Goal: Task Accomplishment & Management: Manage account settings

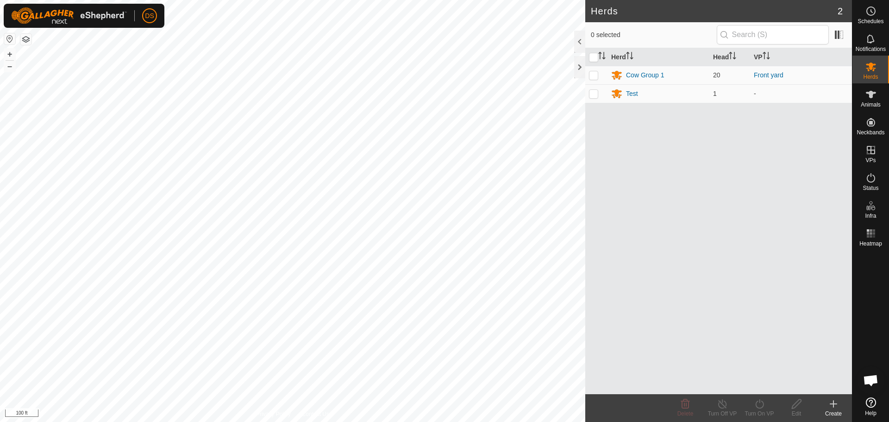
scroll to position [413, 0]
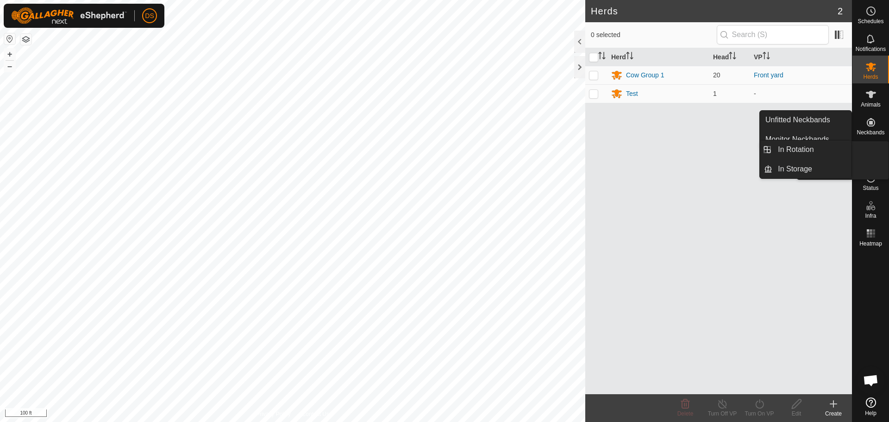
click at [869, 155] on icon at bounding box center [870, 149] width 11 height 11
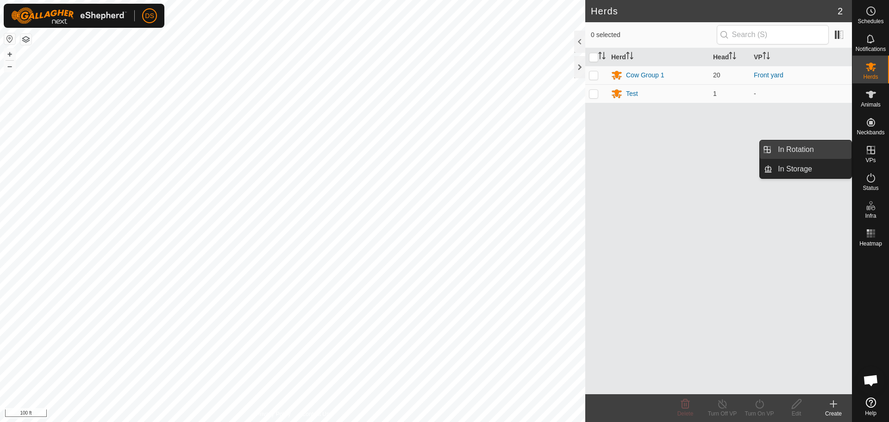
click at [808, 154] on link "In Rotation" at bounding box center [811, 149] width 79 height 19
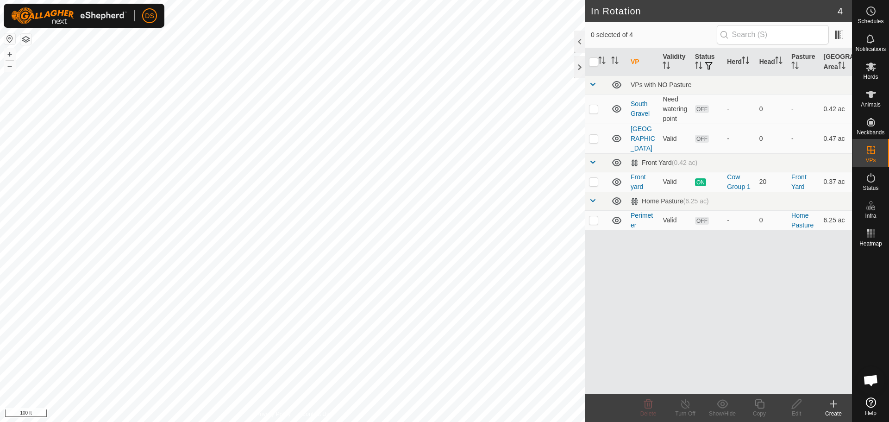
click at [832, 404] on icon at bounding box center [833, 404] width 6 height 0
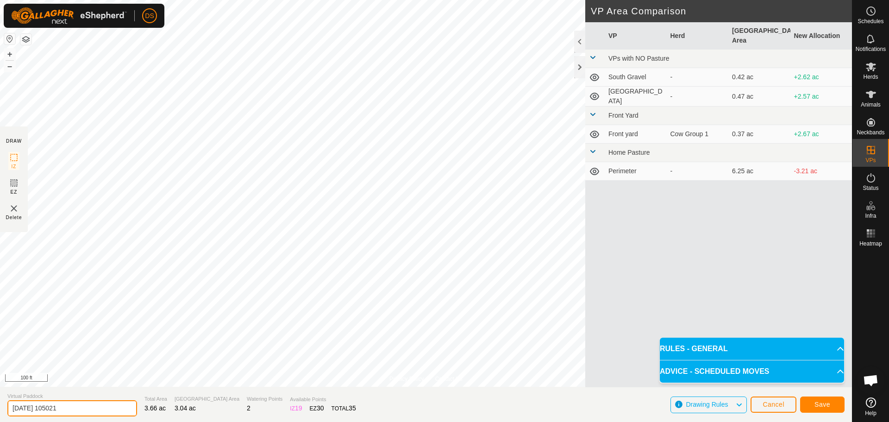
drag, startPoint x: 86, startPoint y: 406, endPoint x: 0, endPoint y: 432, distance: 89.9
click at [0, 421] on html "DS Schedules Notifications Herds Animals Neckbands VPs Status Infra Heatmap Hel…" at bounding box center [444, 211] width 889 height 422
type input "P"
type input "Home Pasture East"
click at [824, 405] on span "Save" at bounding box center [822, 403] width 16 height 7
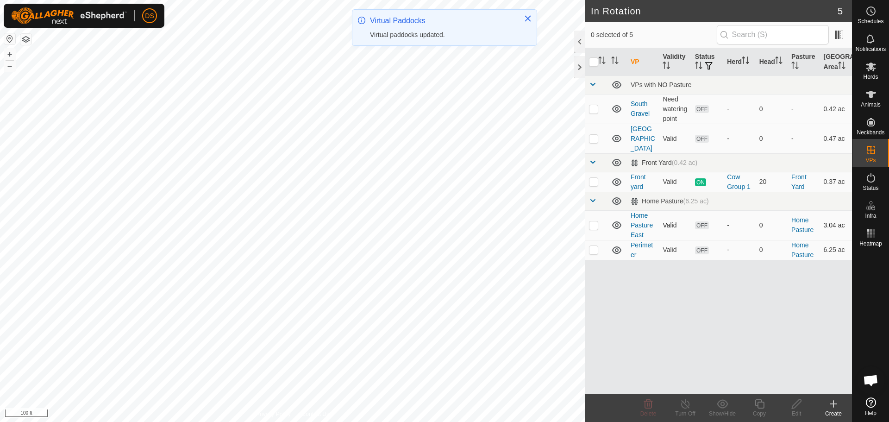
click at [591, 221] on p-checkbox at bounding box center [593, 224] width 9 height 7
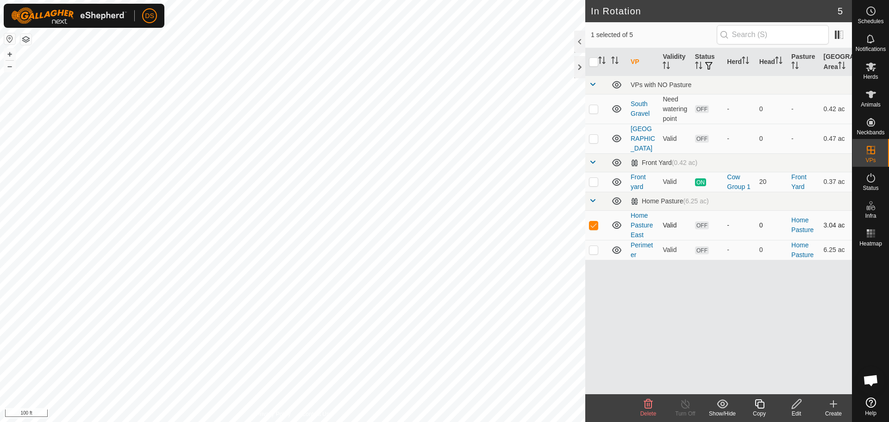
click at [638, 210] on td "Home Pasture East" at bounding box center [643, 225] width 32 height 30
click at [592, 221] on p-checkbox at bounding box center [593, 224] width 9 height 7
checkbox input "false"
click at [876, 64] on icon at bounding box center [870, 66] width 11 height 11
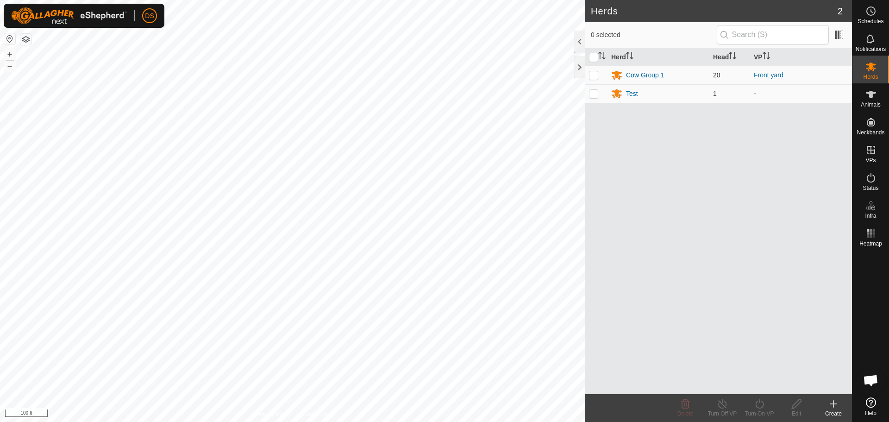
click at [772, 73] on link "Front yard" at bounding box center [768, 74] width 30 height 7
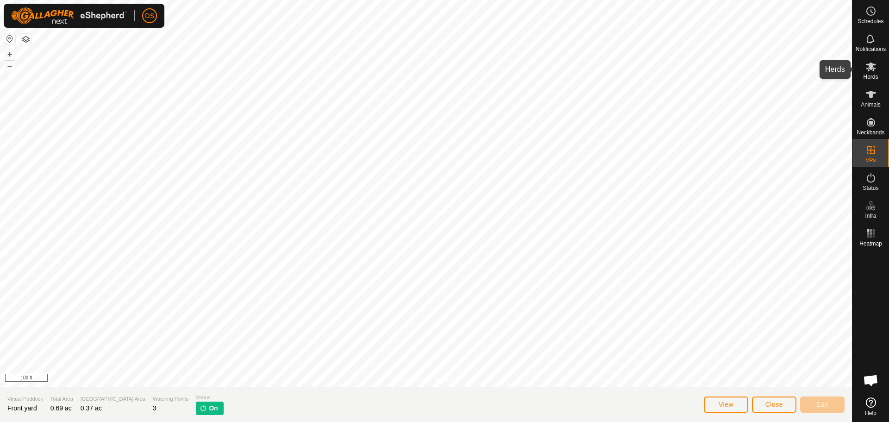
click at [870, 68] on icon at bounding box center [870, 66] width 10 height 9
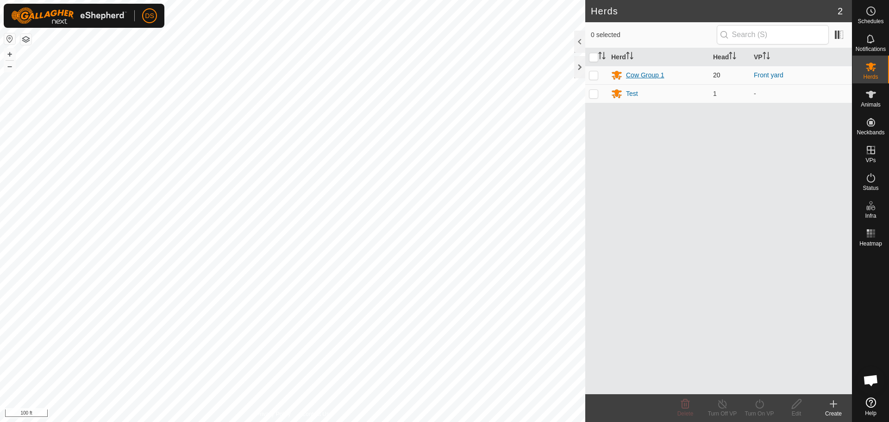
click at [636, 76] on div "Cow Group 1" at bounding box center [645, 75] width 38 height 10
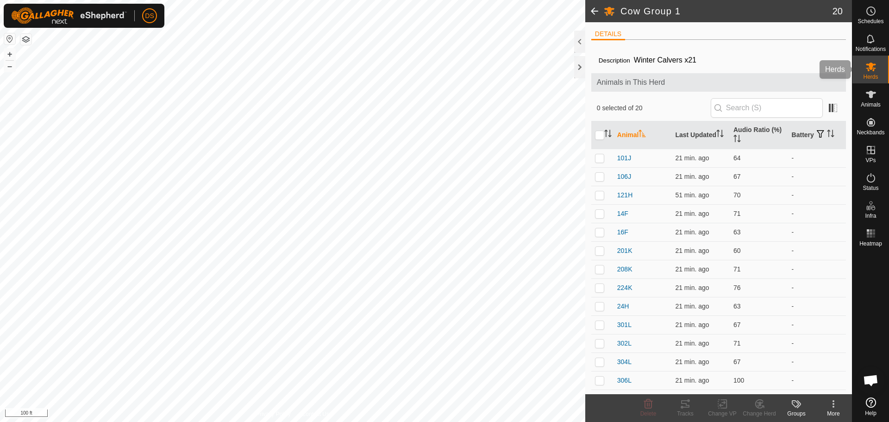
drag, startPoint x: 874, startPoint y: 71, endPoint x: 866, endPoint y: 33, distance: 38.2
click at [874, 70] on icon at bounding box center [870, 66] width 11 height 11
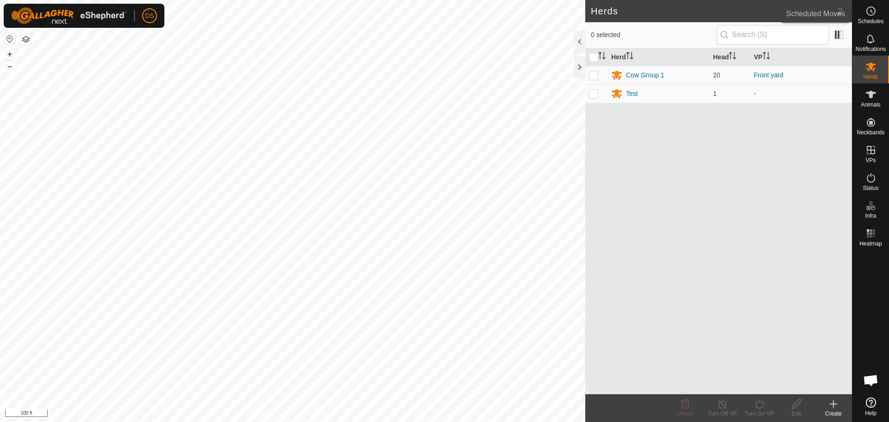
click at [872, 17] on es-schedule-vp-svg-icon at bounding box center [870, 11] width 17 height 15
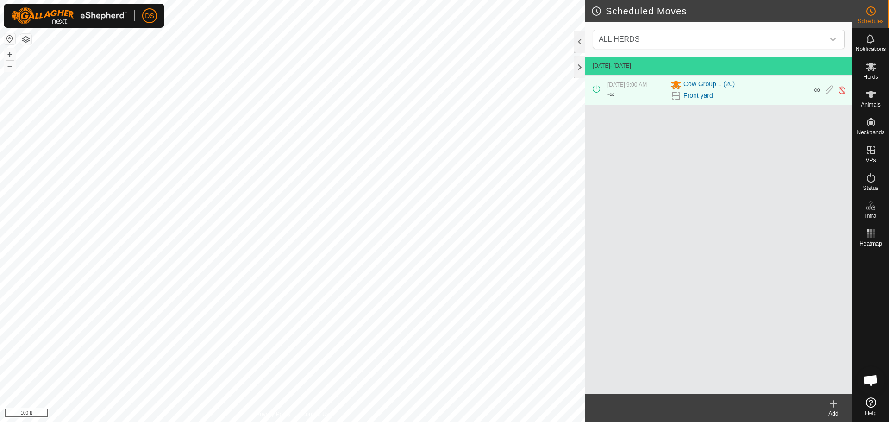
click at [829, 405] on icon at bounding box center [833, 403] width 11 height 11
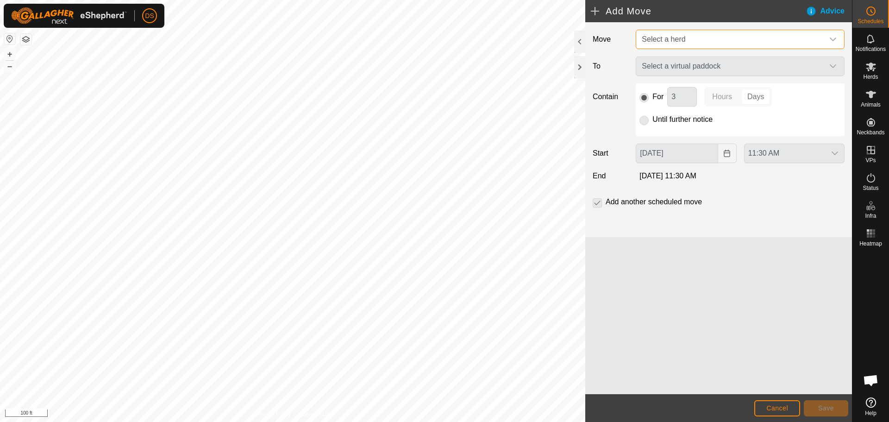
click at [687, 39] on span "Select a herd" at bounding box center [731, 39] width 186 height 19
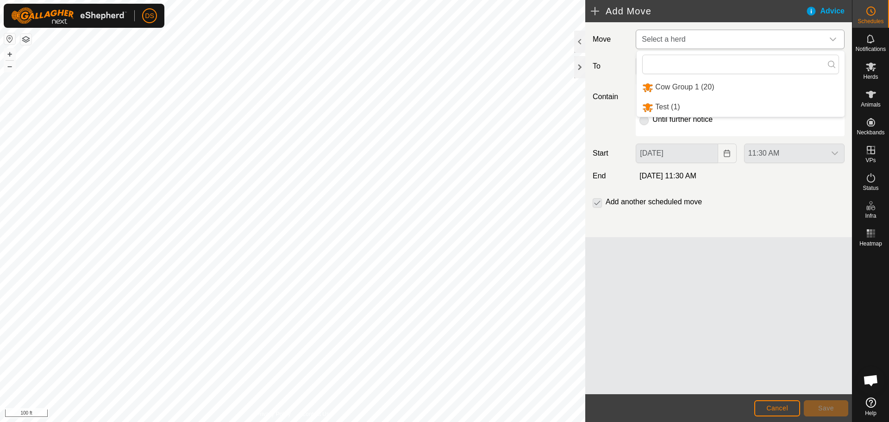
click at [669, 82] on li "Cow Group 1 (20)" at bounding box center [740, 87] width 208 height 19
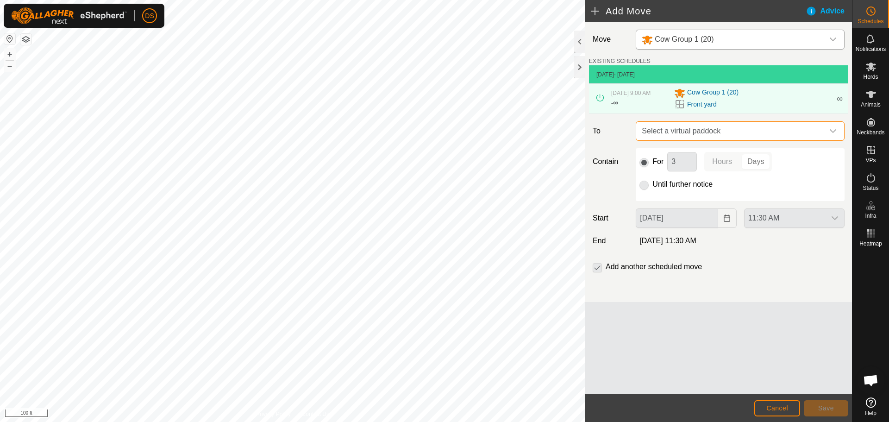
click at [694, 127] on span "Select a virtual paddock" at bounding box center [731, 131] width 186 height 19
type input "pasture"
click at [703, 126] on span "Select a virtual paddock" at bounding box center [731, 131] width 186 height 19
click at [642, 186] on p-radiobutton at bounding box center [643, 184] width 9 height 11
click at [704, 133] on span "Select a virtual paddock" at bounding box center [731, 131] width 186 height 19
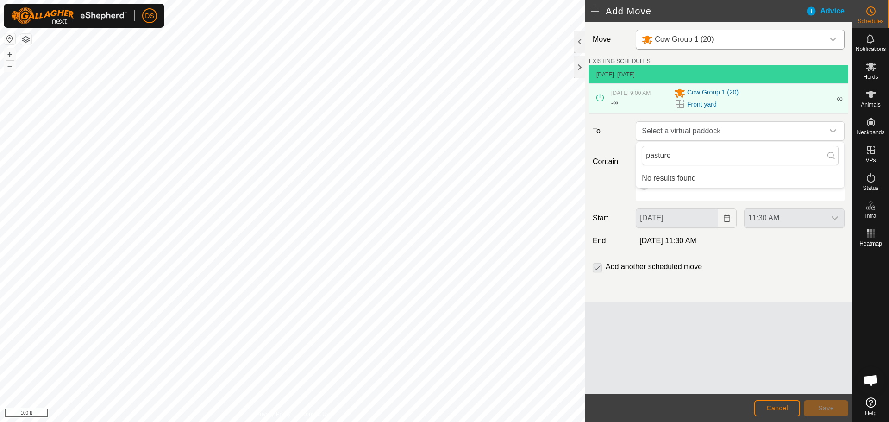
drag, startPoint x: 656, startPoint y: 161, endPoint x: 603, endPoint y: 165, distance: 53.4
click at [605, 166] on body "DS Schedules Notifications Herds Animals Neckbands VPs Status Infra Heatmap Hel…" at bounding box center [444, 211] width 889 height 422
click at [705, 103] on link "Front yard" at bounding box center [702, 105] width 30 height 10
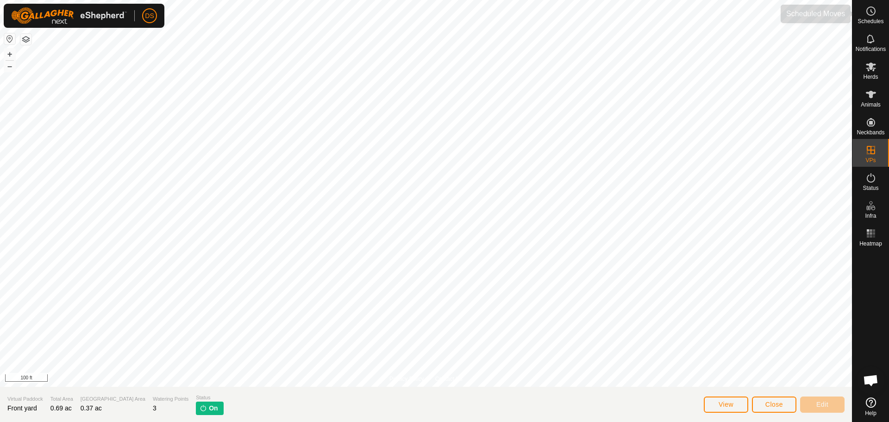
click at [880, 14] on div "Schedules" at bounding box center [870, 14] width 37 height 28
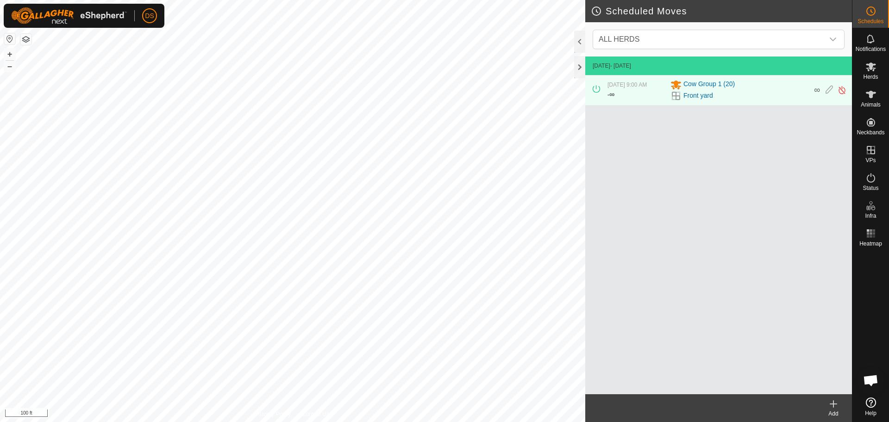
click at [829, 400] on icon at bounding box center [833, 403] width 11 height 11
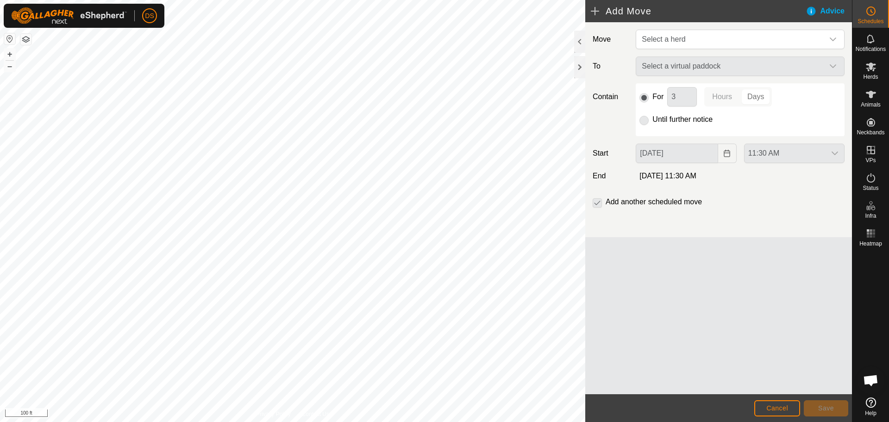
click at [680, 28] on div "Move Select a herd To Select a virtual paddock Contain For 3 Hours Days Until f…" at bounding box center [718, 129] width 267 height 215
click at [677, 38] on span "Select a herd" at bounding box center [663, 39] width 44 height 8
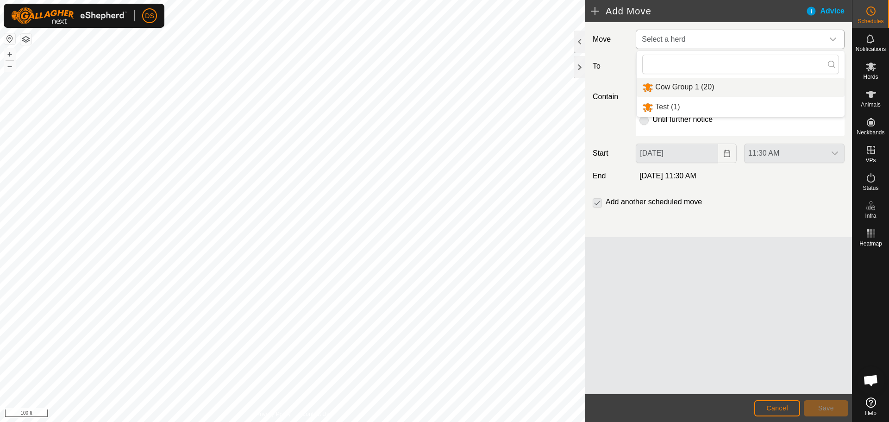
click at [664, 89] on li "Cow Group 1 (20)" at bounding box center [740, 87] width 208 height 19
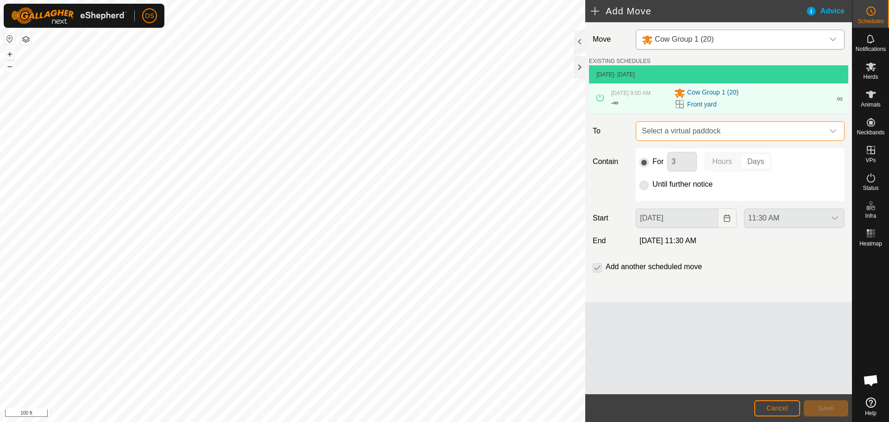
click at [675, 133] on span "Select a virtual paddock" at bounding box center [731, 131] width 186 height 19
type input "p"
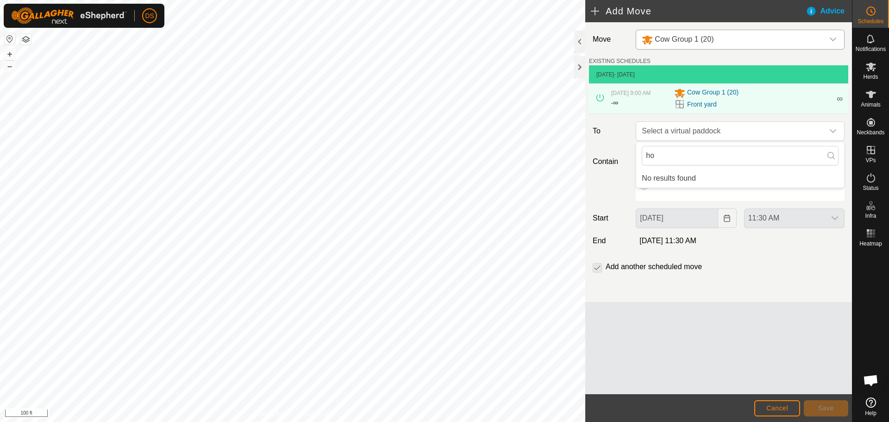
type input "h"
click at [616, 187] on div "Contain For 3 Hours Days Until further notice" at bounding box center [718, 174] width 259 height 53
click at [596, 269] on p-checkbox at bounding box center [596, 266] width 9 height 11
click at [701, 95] on span "Cow Group 1 (20)" at bounding box center [712, 92] width 51 height 11
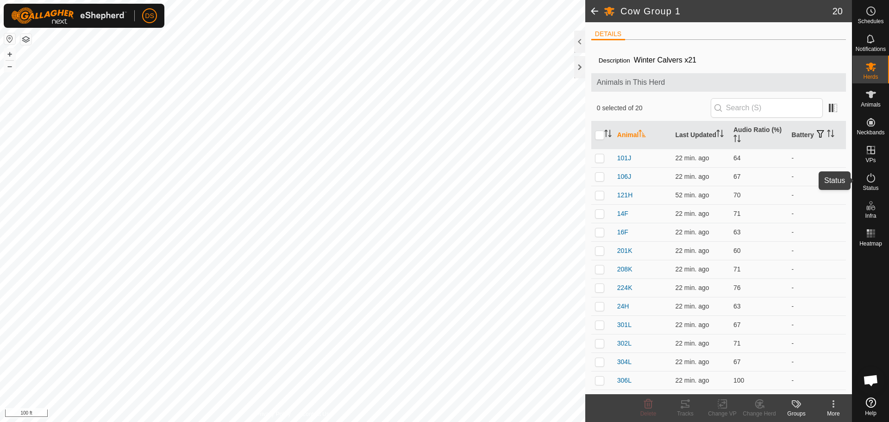
click at [874, 173] on icon at bounding box center [870, 177] width 11 height 11
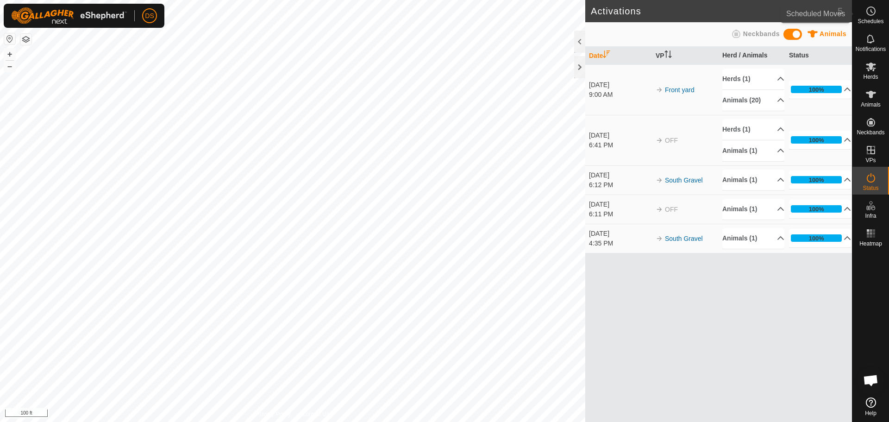
click at [867, 22] on span "Schedules" at bounding box center [870, 22] width 26 height 6
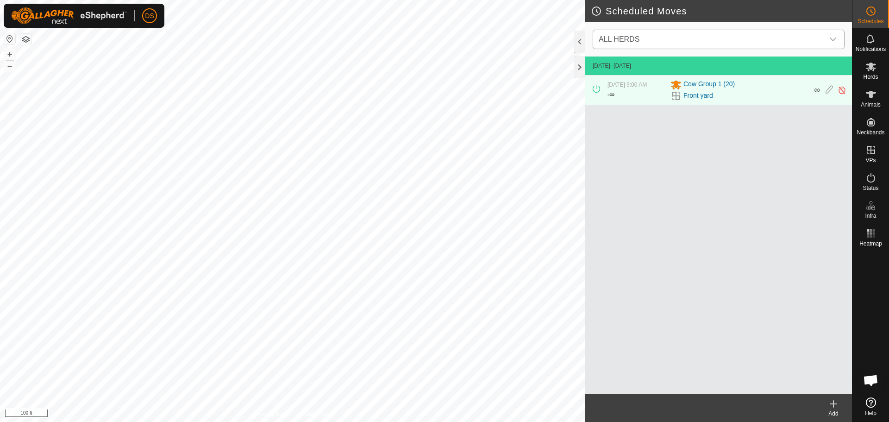
click at [832, 36] on icon "dropdown trigger" at bounding box center [832, 39] width 7 height 7
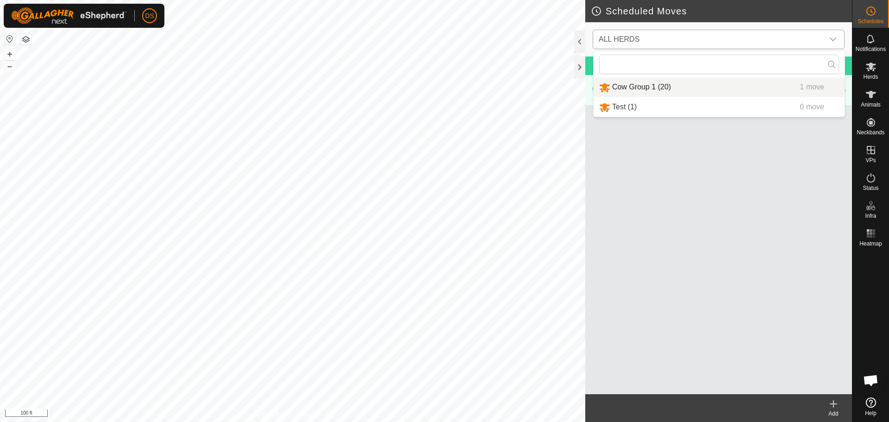
click at [647, 92] on li "Cow Group 1 (20) 1 move" at bounding box center [718, 87] width 251 height 19
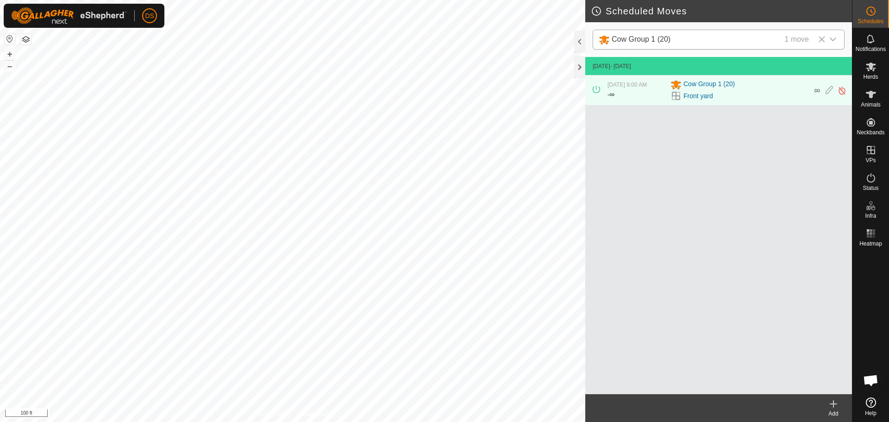
click at [828, 404] on icon at bounding box center [833, 403] width 11 height 11
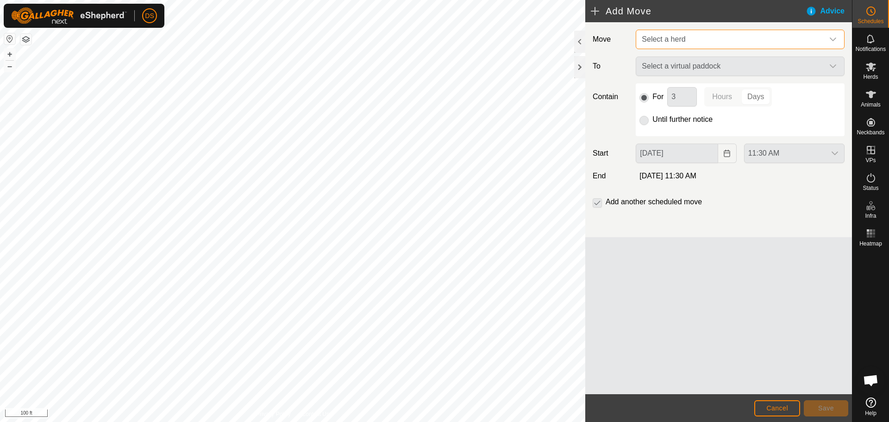
click at [667, 41] on span "Select a herd" at bounding box center [663, 39] width 44 height 8
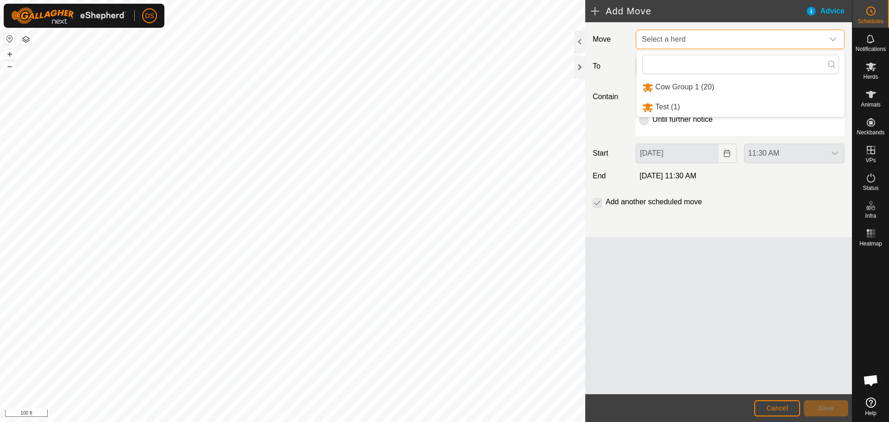
click at [667, 42] on span "Select a herd" at bounding box center [663, 39] width 44 height 8
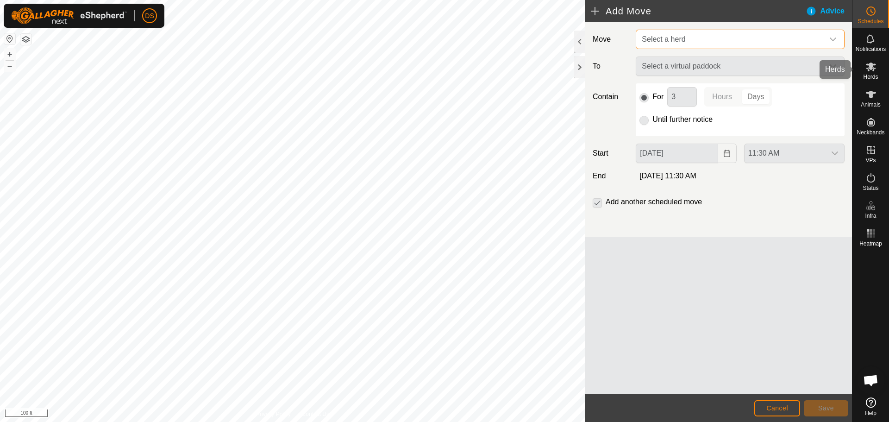
click at [872, 60] on es-mob-svg-icon at bounding box center [870, 66] width 17 height 15
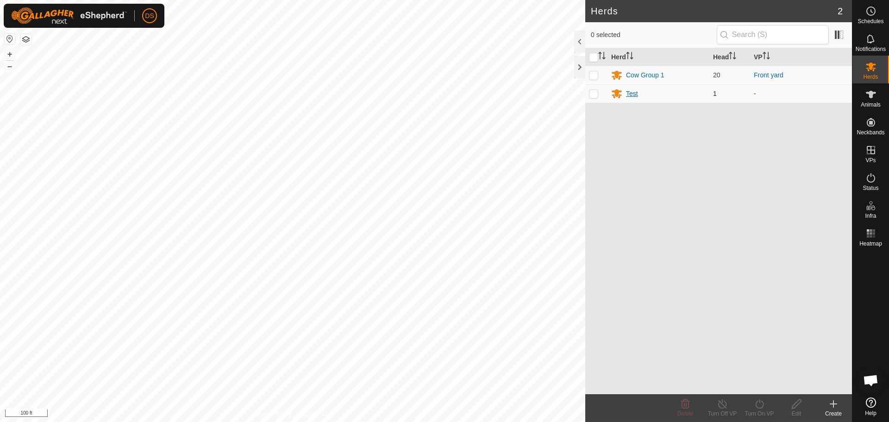
click at [632, 93] on div "Test" at bounding box center [632, 94] width 12 height 10
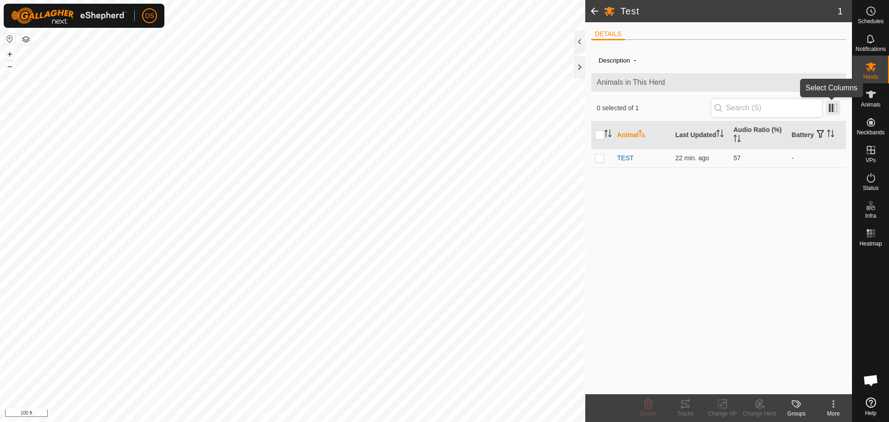
click at [834, 111] on span at bounding box center [832, 107] width 15 height 15
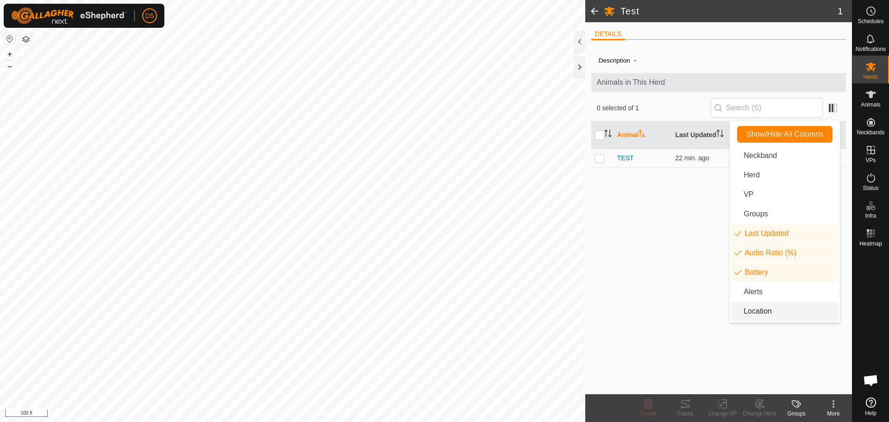
click at [768, 307] on li "Location" at bounding box center [784, 311] width 106 height 19
click at [835, 99] on app-column-selector at bounding box center [831, 108] width 18 height 18
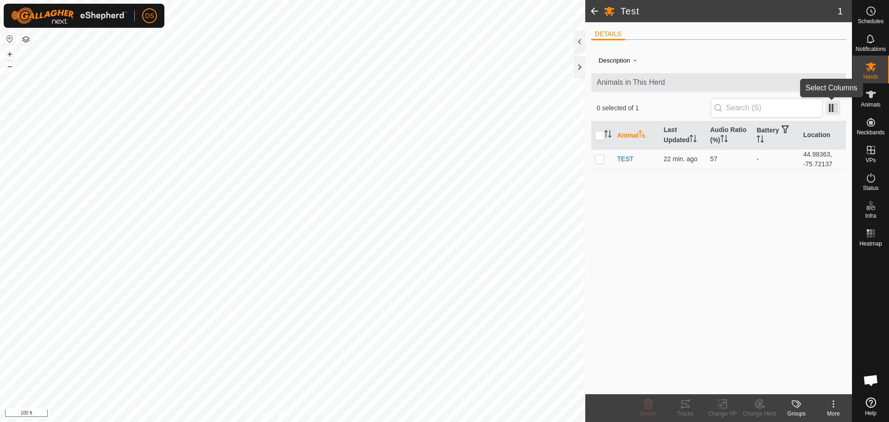
click at [833, 110] on span at bounding box center [832, 107] width 15 height 15
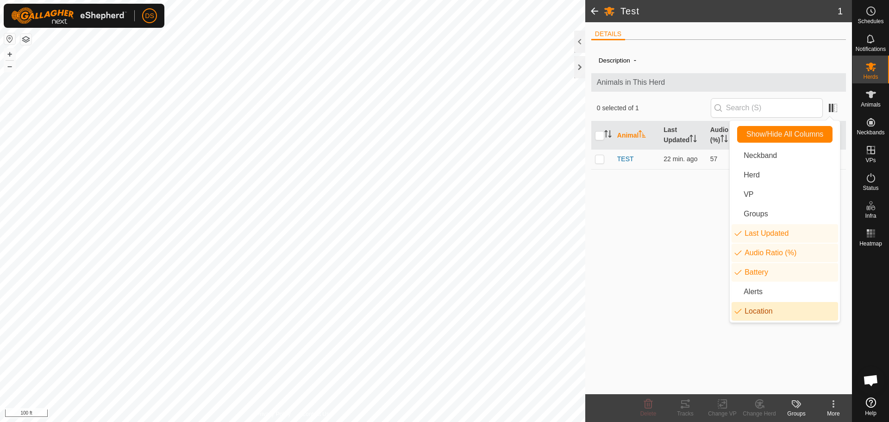
click at [756, 315] on li "Location" at bounding box center [784, 311] width 106 height 19
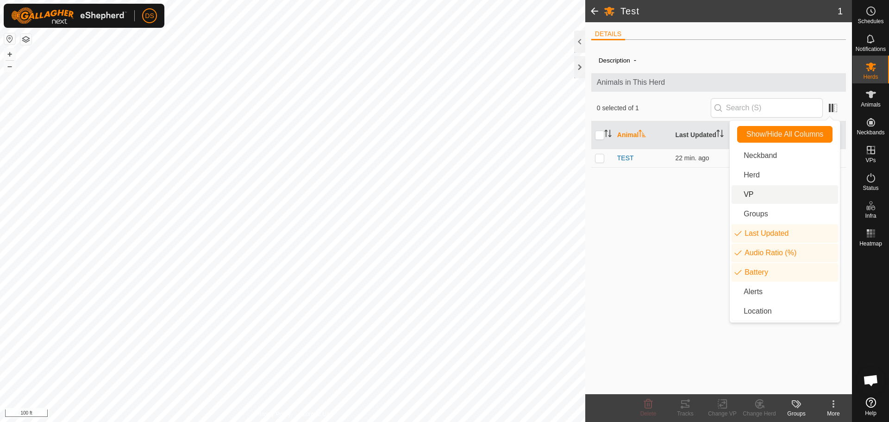
click at [758, 199] on li "VP" at bounding box center [784, 194] width 106 height 19
click at [684, 220] on div "Description - Animals in This Herd 0 selected of 1 Animal VP Last Updated Audio…" at bounding box center [718, 220] width 255 height 347
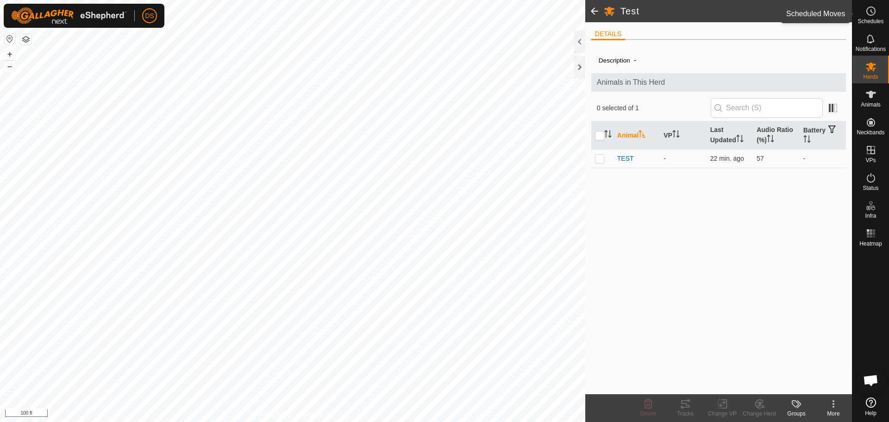
click at [877, 8] on es-schedule-vp-svg-icon at bounding box center [870, 11] width 17 height 15
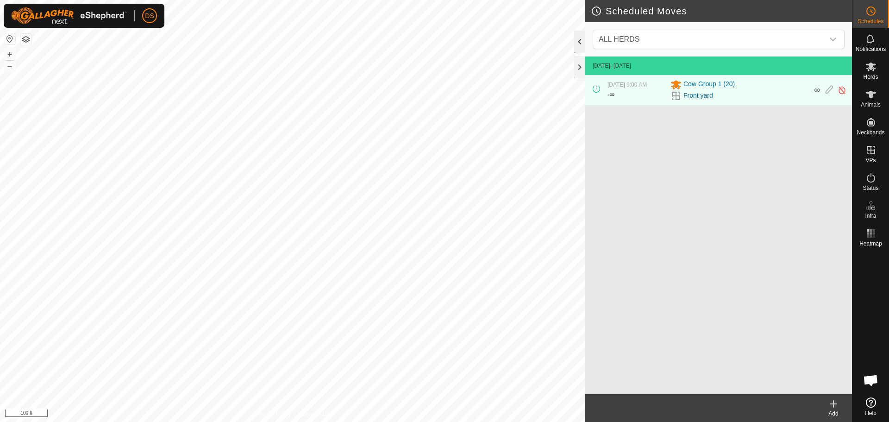
click at [579, 35] on div at bounding box center [579, 42] width 11 height 22
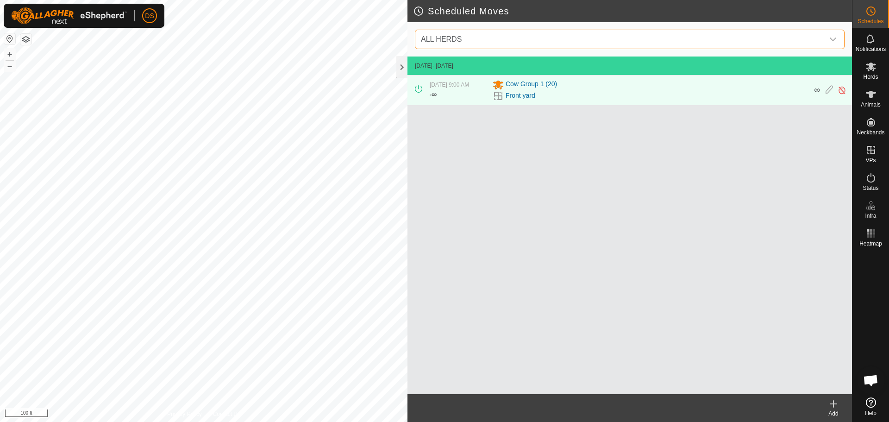
click at [579, 41] on span "ALL HERDS" at bounding box center [620, 39] width 406 height 19
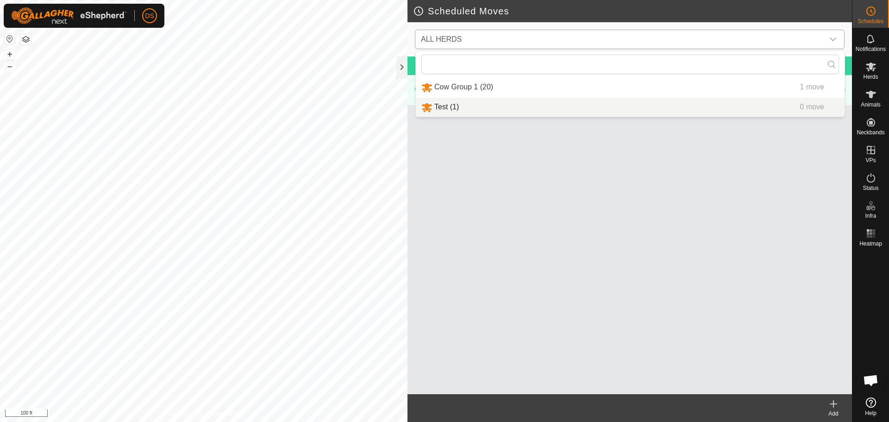
click at [476, 93] on li "Cow Group 1 (20) 1 move" at bounding box center [630, 87] width 429 height 19
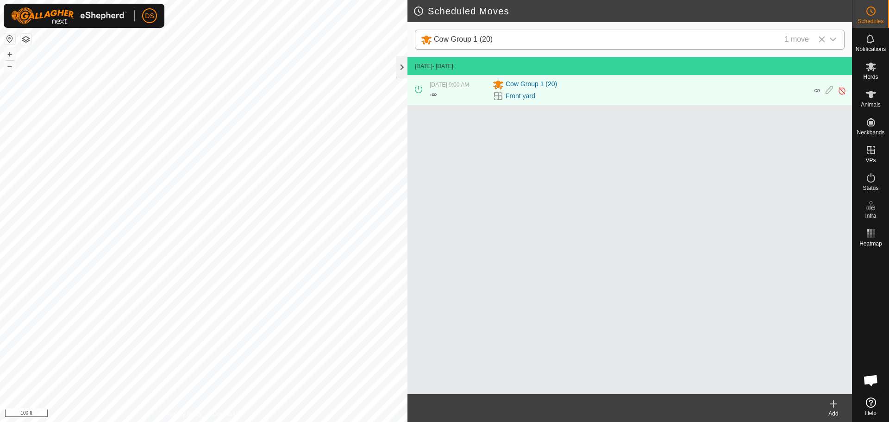
click at [831, 407] on icon at bounding box center [833, 403] width 11 height 11
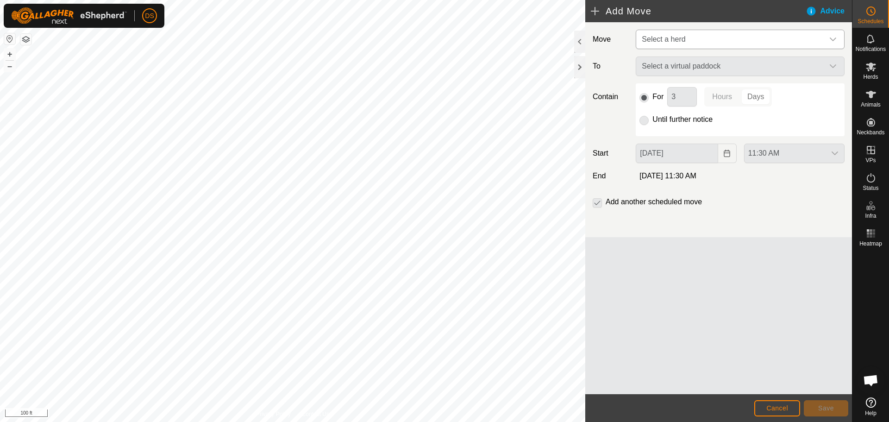
click at [693, 31] on span "Select a herd" at bounding box center [731, 39] width 186 height 19
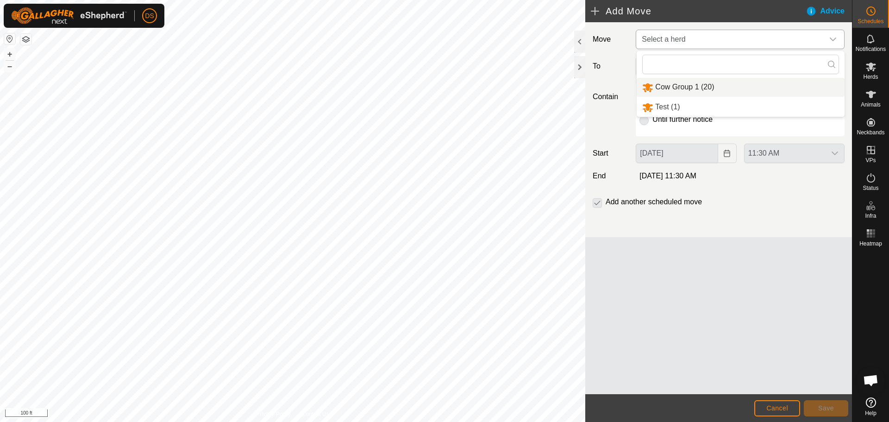
click at [667, 87] on li "Cow Group 1 (20)" at bounding box center [740, 87] width 208 height 19
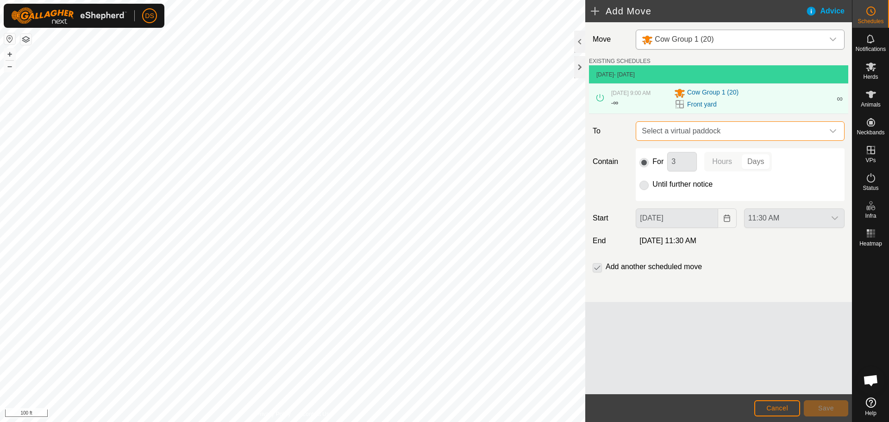
click at [679, 130] on span "Select a virtual paddock" at bounding box center [731, 131] width 186 height 19
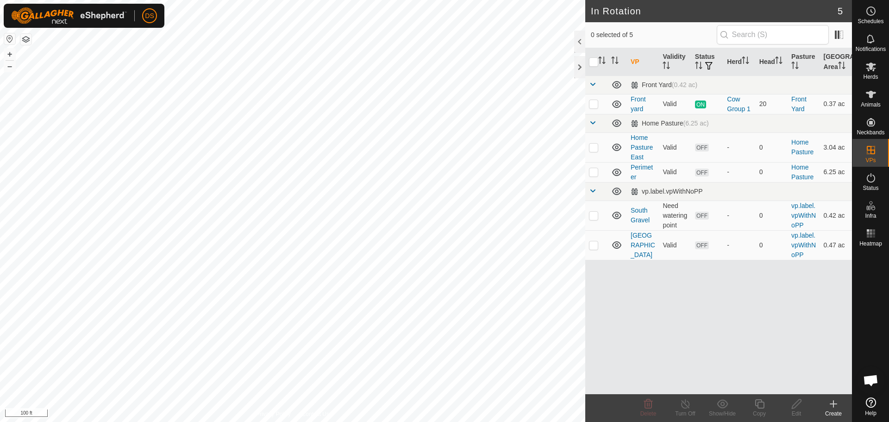
checkbox input "true"
click at [594, 147] on p-checkbox at bounding box center [593, 146] width 9 height 7
checkbox input "true"
click at [594, 172] on p-checkbox at bounding box center [593, 171] width 9 height 7
checkbox input "false"
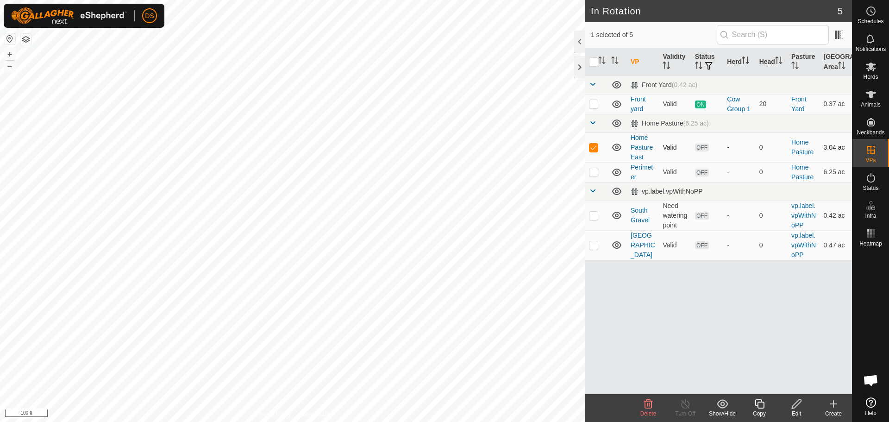
click at [802, 147] on td "Home Pasture" at bounding box center [803, 147] width 32 height 30
click at [642, 145] on link "Home Pasture East" at bounding box center [641, 147] width 22 height 27
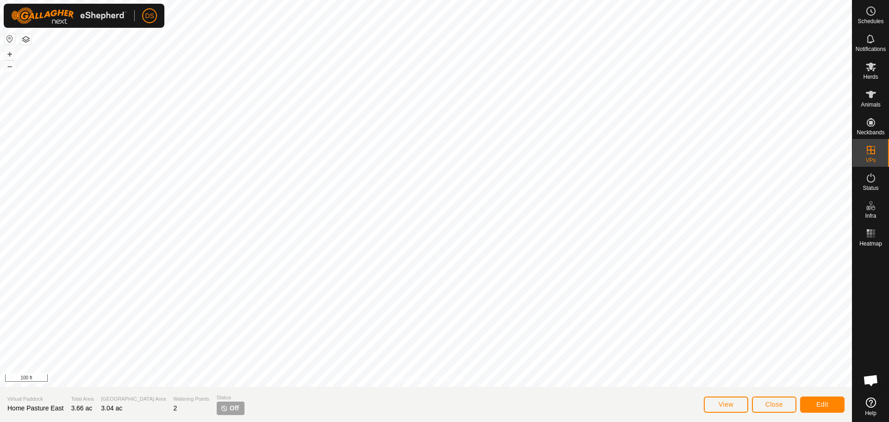
click at [230, 404] on span "Off" at bounding box center [234, 408] width 9 height 10
click at [871, 62] on icon at bounding box center [870, 66] width 11 height 11
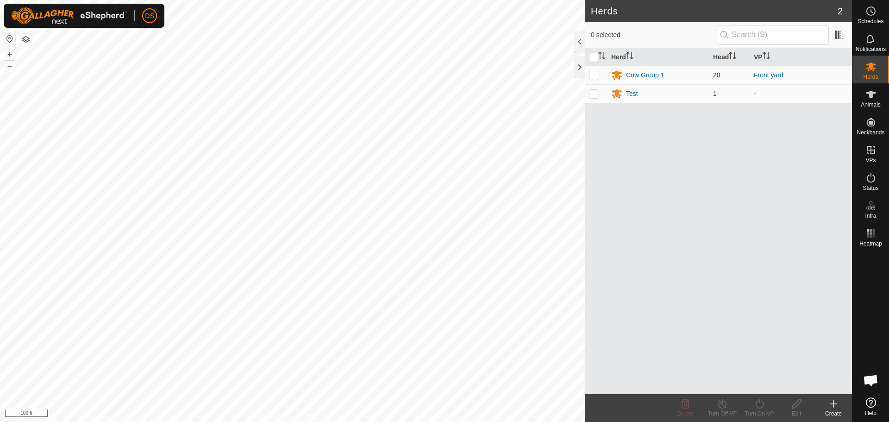
click at [767, 73] on link "Front yard" at bounding box center [768, 74] width 30 height 7
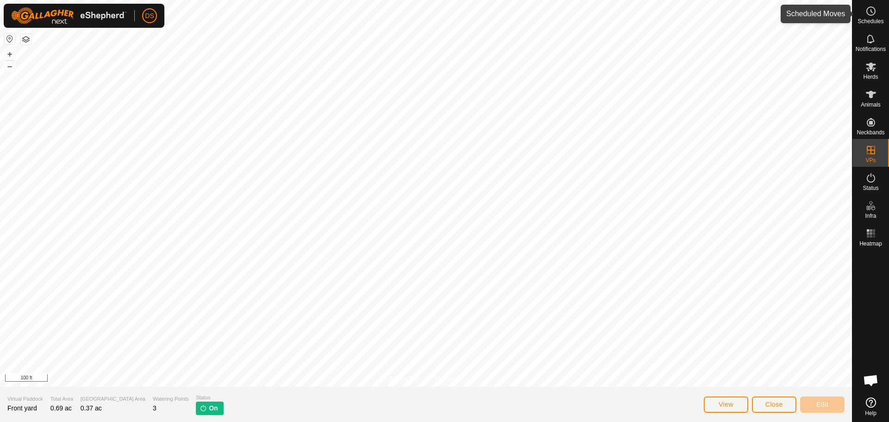
click at [865, 20] on span "Schedules" at bounding box center [870, 22] width 26 height 6
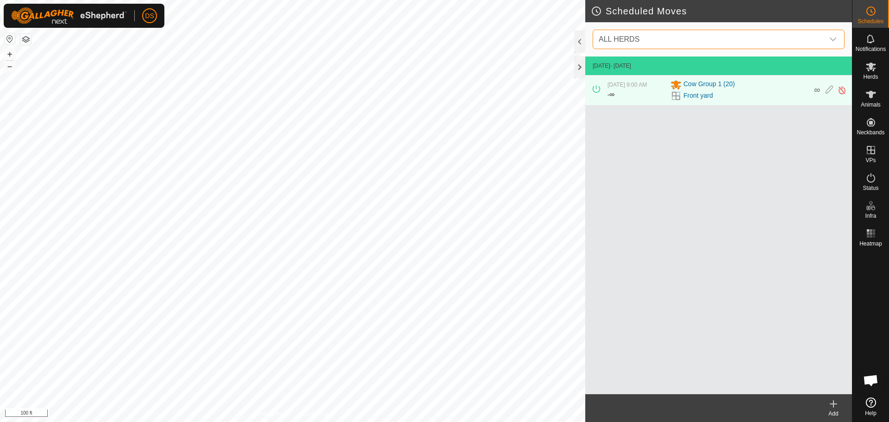
click at [656, 45] on span "ALL HERDS" at bounding box center [709, 39] width 229 height 19
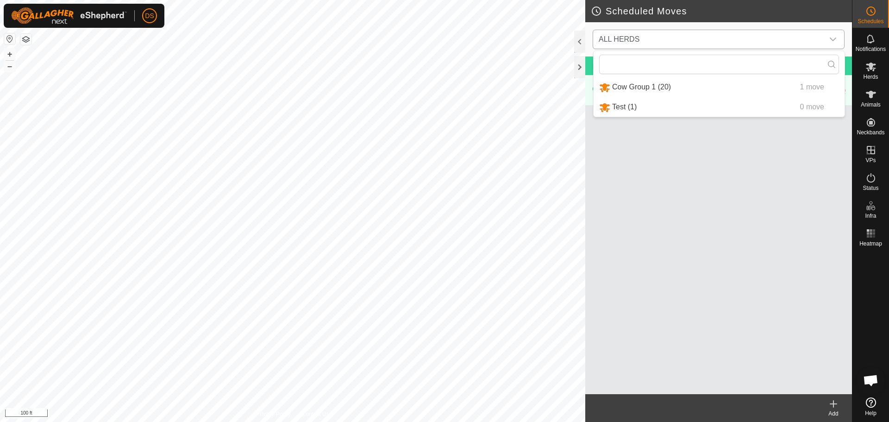
click at [628, 84] on li "Cow Group 1 (20) 1 move" at bounding box center [718, 87] width 251 height 19
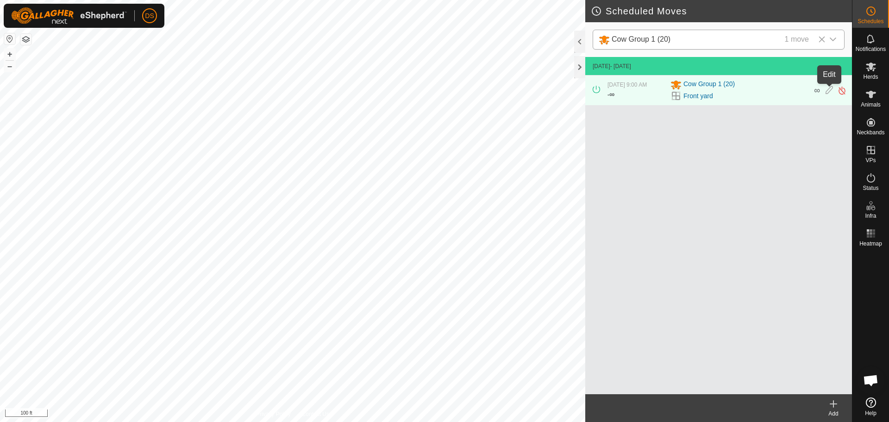
click at [828, 87] on icon at bounding box center [828, 91] width 7 height 10
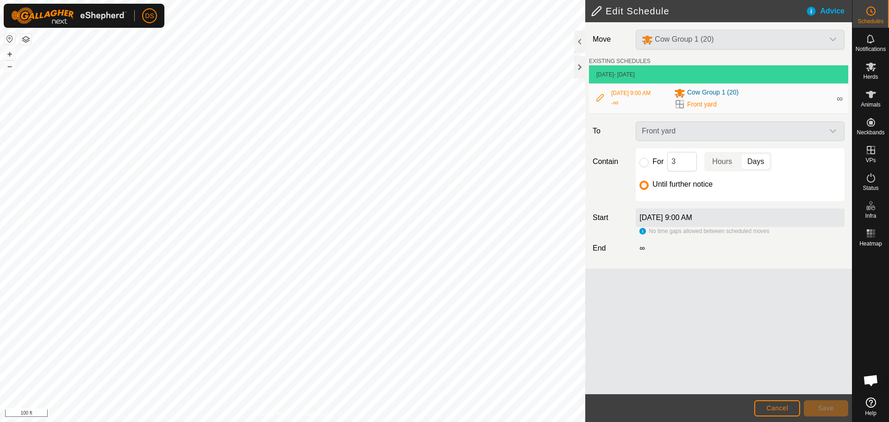
click at [753, 137] on div "Front yard" at bounding box center [740, 130] width 216 height 19
click at [698, 122] on div "Front yard" at bounding box center [740, 130] width 216 height 19
drag, startPoint x: 680, startPoint y: 41, endPoint x: 684, endPoint y: 46, distance: 6.5
click at [680, 41] on div "Cow Group 1 (20)" at bounding box center [740, 40] width 216 height 20
click at [793, 408] on button "Cancel" at bounding box center [777, 408] width 46 height 16
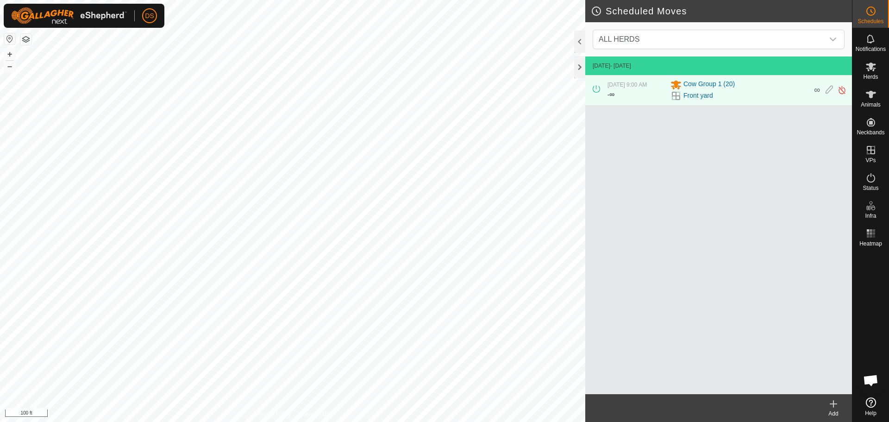
click at [831, 405] on icon at bounding box center [833, 403] width 11 height 11
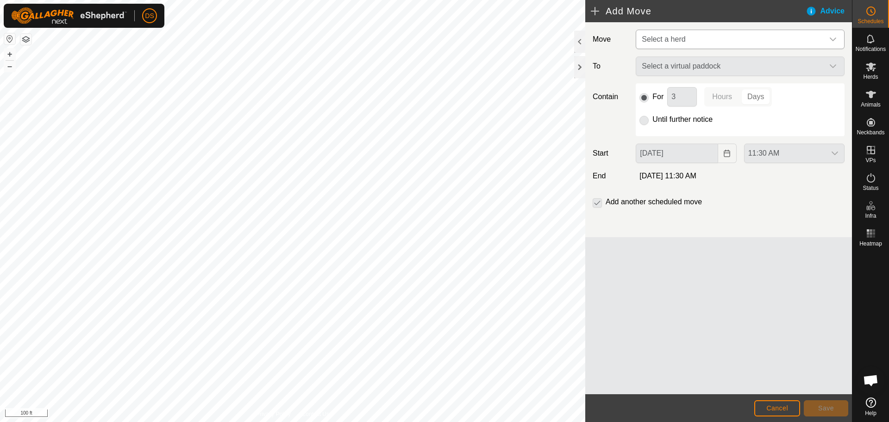
click at [677, 32] on span "Select a herd" at bounding box center [731, 39] width 186 height 19
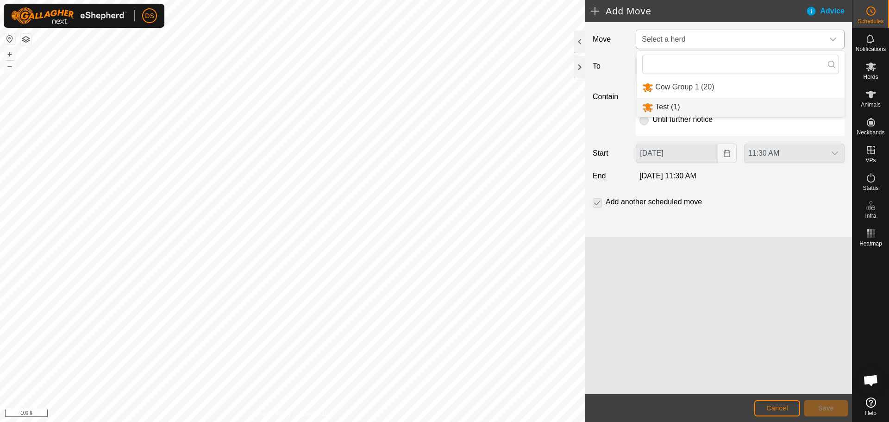
click at [660, 108] on li "Test (1)" at bounding box center [740, 107] width 208 height 19
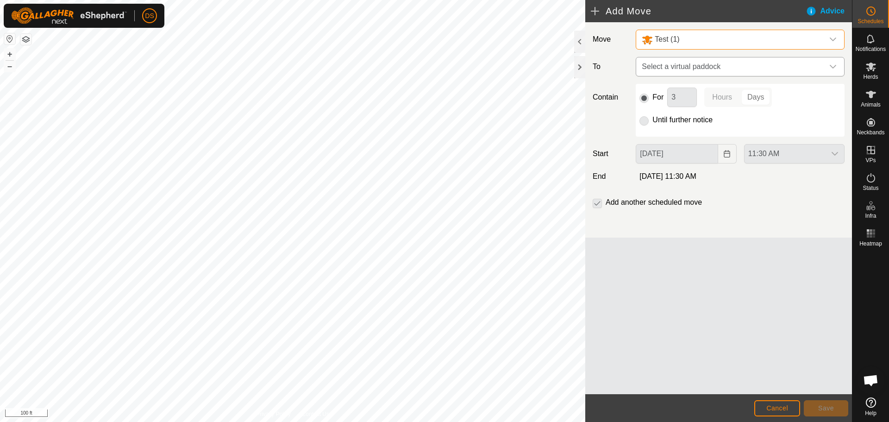
click at [678, 60] on span "Select a virtual paddock" at bounding box center [731, 66] width 186 height 19
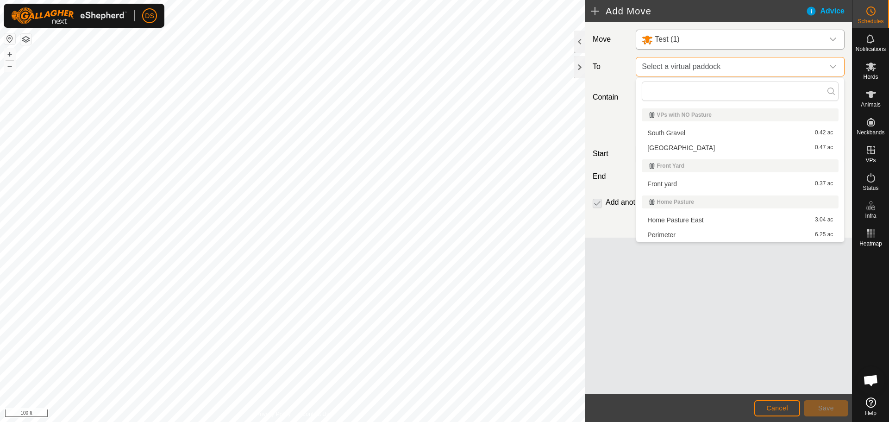
click at [675, 61] on span "Select a virtual paddock" at bounding box center [731, 66] width 186 height 19
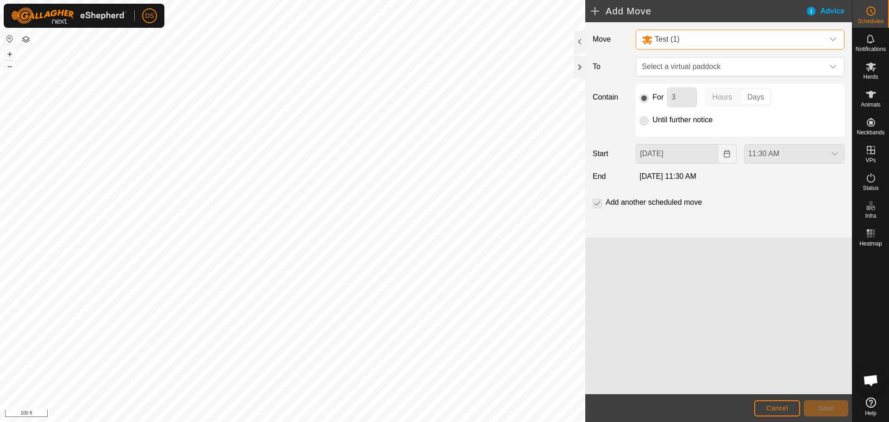
click at [678, 44] on div "Test (1)" at bounding box center [659, 40] width 37 height 12
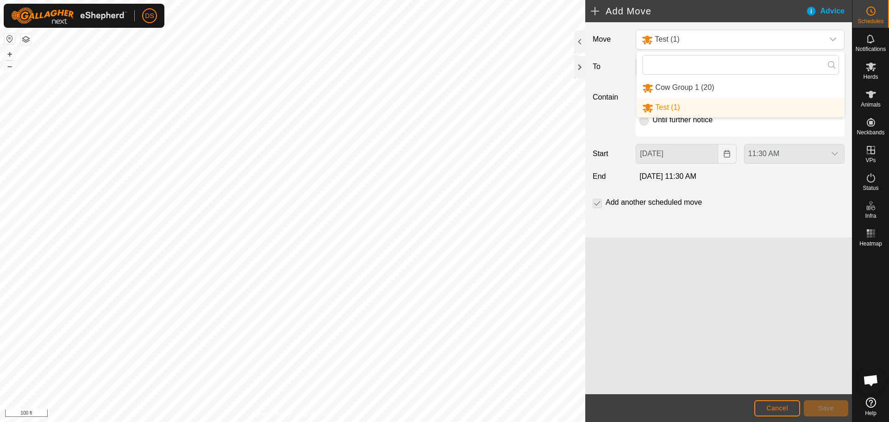
click at [675, 88] on li "Cow Group 1 (20)" at bounding box center [740, 87] width 208 height 19
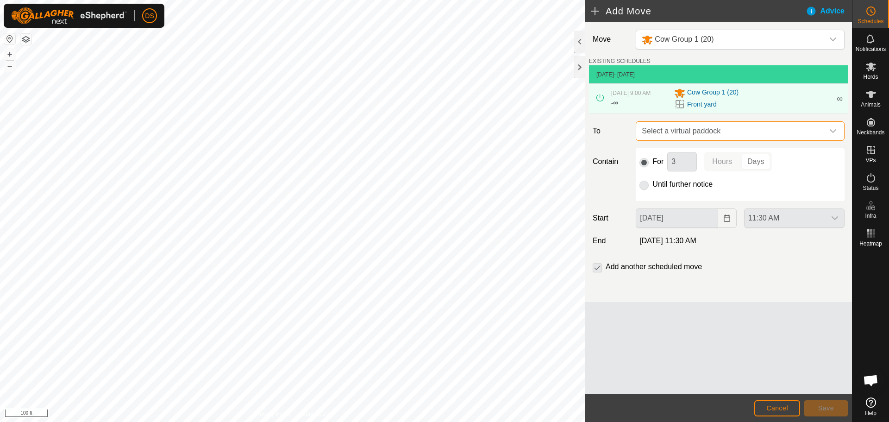
click at [718, 131] on span "Select a virtual paddock" at bounding box center [731, 131] width 186 height 19
click at [717, 130] on span "Select a virtual paddock" at bounding box center [731, 131] width 186 height 19
drag, startPoint x: 885, startPoint y: 12, endPoint x: 866, endPoint y: 2, distance: 20.7
click at [884, 12] on div "Schedules" at bounding box center [870, 14] width 37 height 28
